Goal: Information Seeking & Learning: Learn about a topic

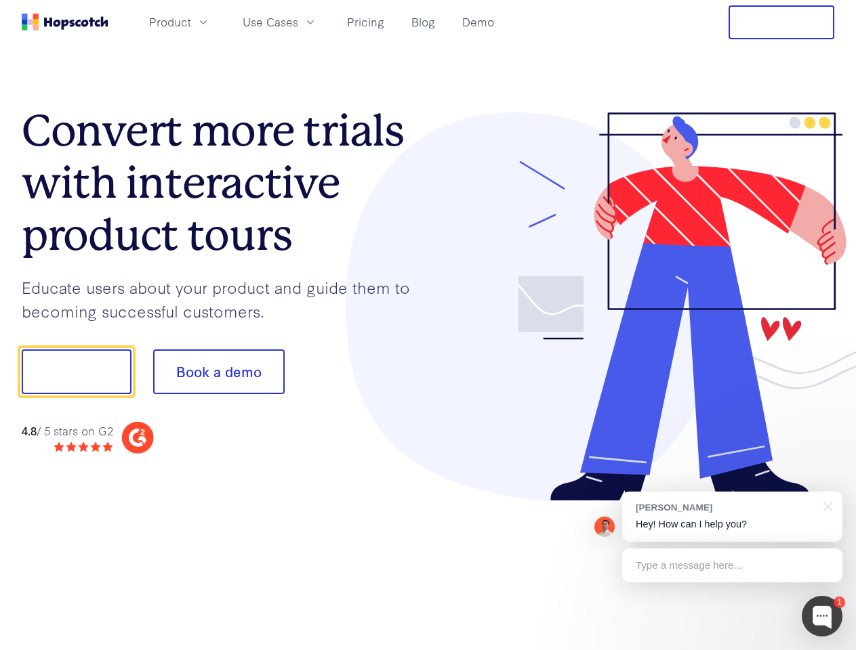
click at [428, 325] on div at bounding box center [631, 307] width 407 height 390
click at [191, 22] on span "Product" at bounding box center [170, 22] width 42 height 17
click at [298, 22] on span "Use Cases" at bounding box center [271, 22] width 56 height 17
click at [781, 22] on button "Free Trial" at bounding box center [781, 22] width 106 height 34
click at [76, 372] on button "Show me!" at bounding box center [77, 372] width 110 height 45
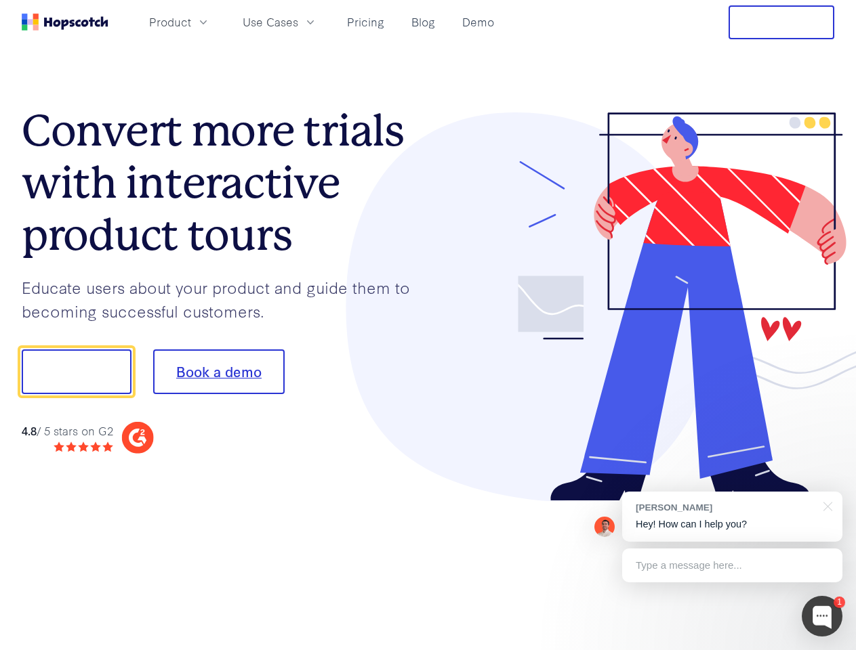
click at [218, 372] on button "Book a demo" at bounding box center [218, 372] width 131 height 45
click at [822, 617] on div at bounding box center [821, 616] width 41 height 41
click at [732, 517] on div "[PERSON_NAME] Hey! How can I help you?" at bounding box center [732, 517] width 220 height 50
click at [825, 505] on div at bounding box center [825, 506] width 34 height 28
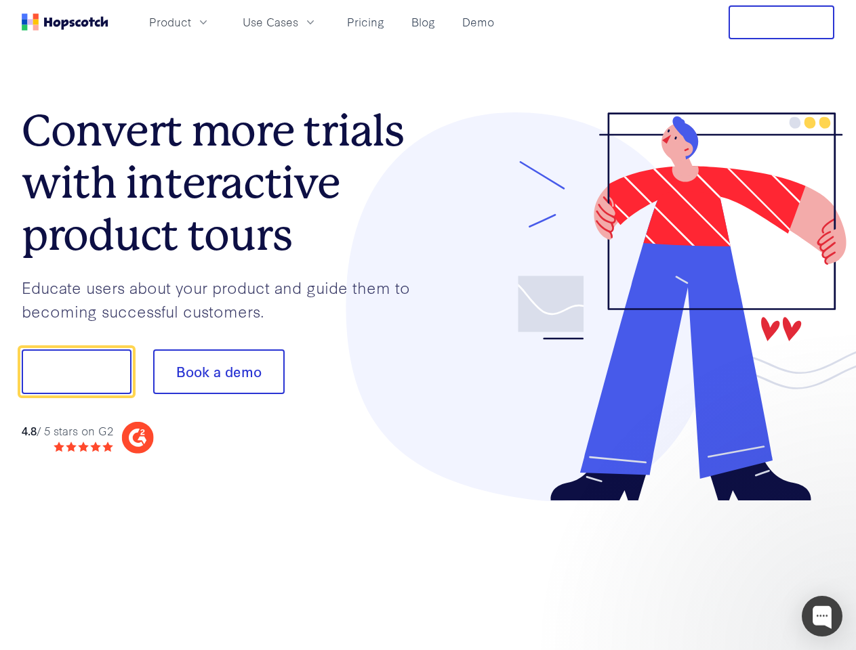
click at [732, 566] on div at bounding box center [715, 370] width 254 height 452
